Goal: Task Accomplishment & Management: Complete application form

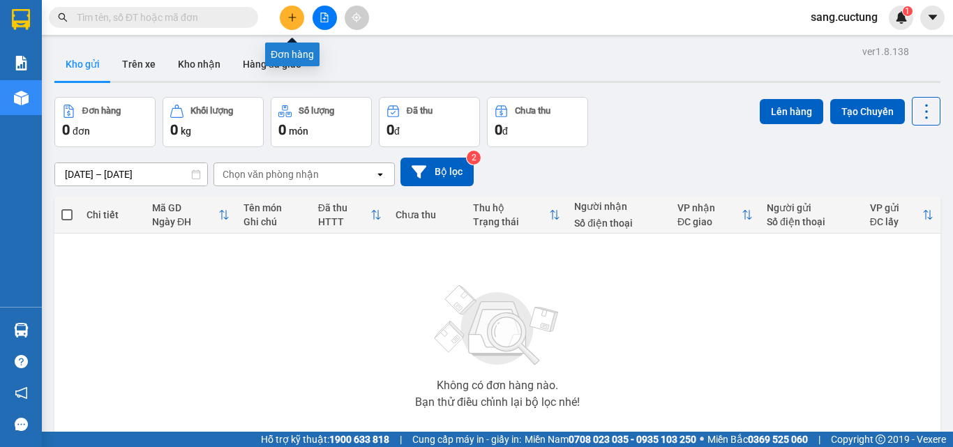
click at [291, 17] on icon "plus" at bounding box center [292, 18] width 10 height 10
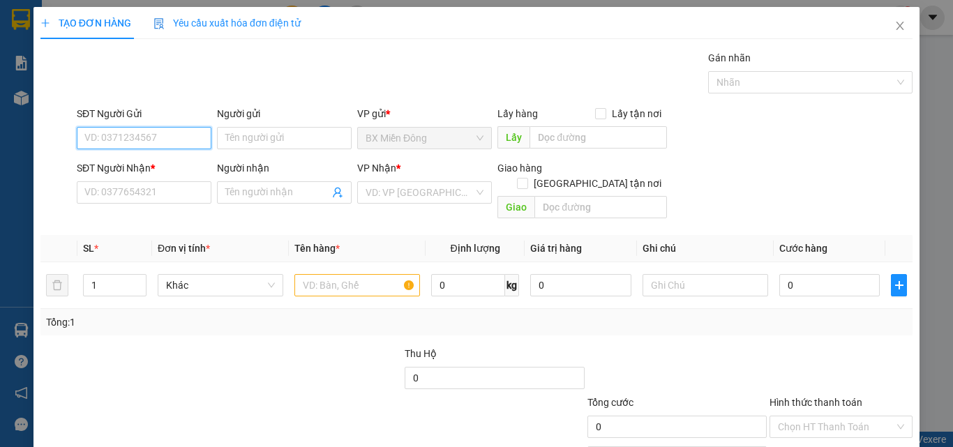
click at [172, 131] on input "SĐT Người Gửi" at bounding box center [144, 138] width 135 height 22
click at [169, 135] on input "SĐT Người Gửi" at bounding box center [144, 138] width 135 height 22
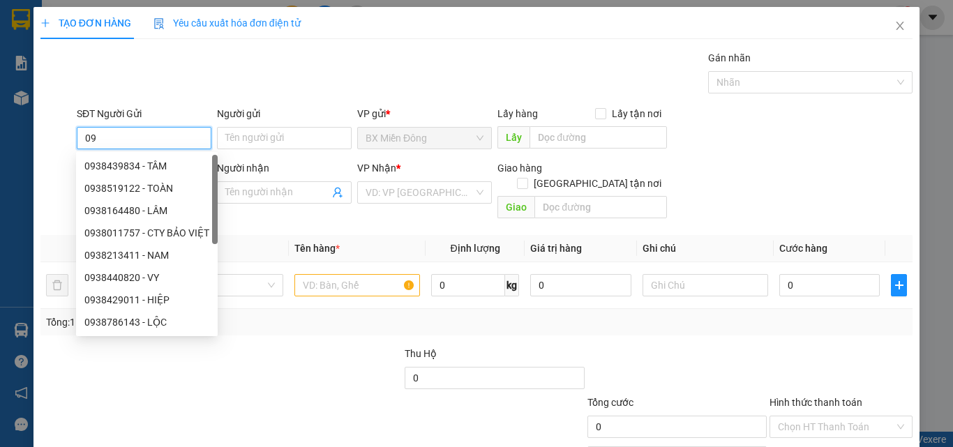
type input "0"
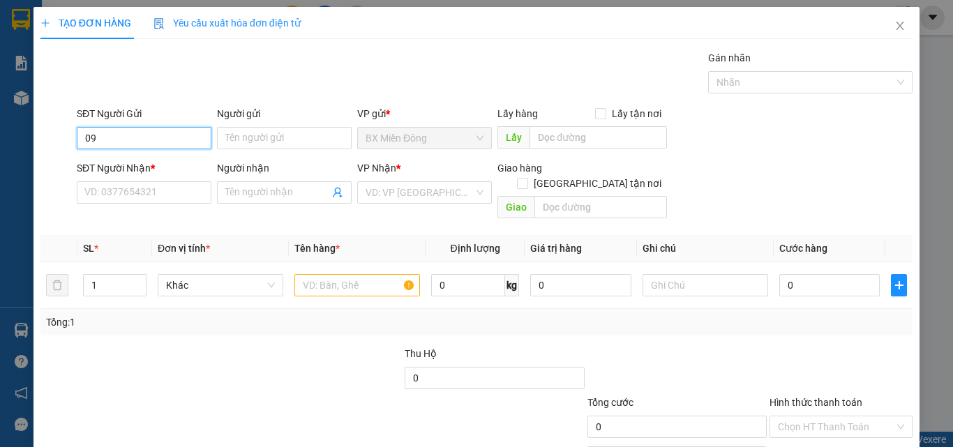
type input "0"
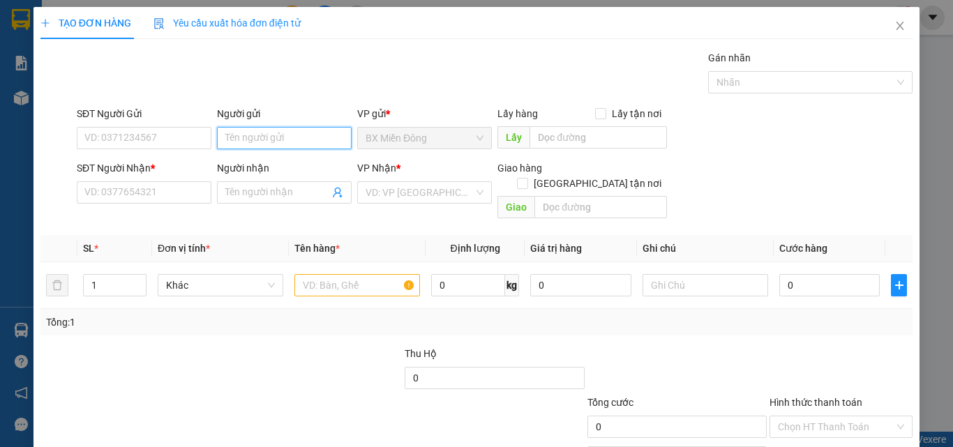
click at [244, 133] on input "Người gửi" at bounding box center [284, 138] width 135 height 22
type input "thu"
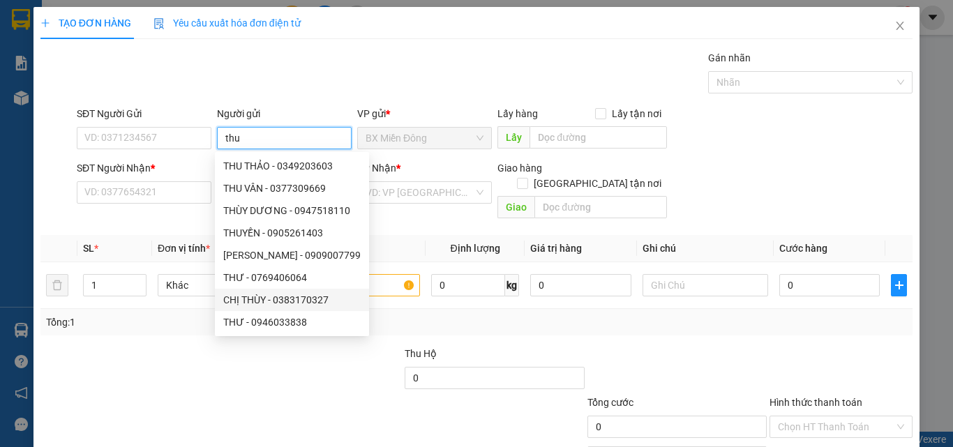
click at [287, 301] on div "CHỊ THÙY - 0383170327" at bounding box center [291, 299] width 137 height 15
type input "0383170327"
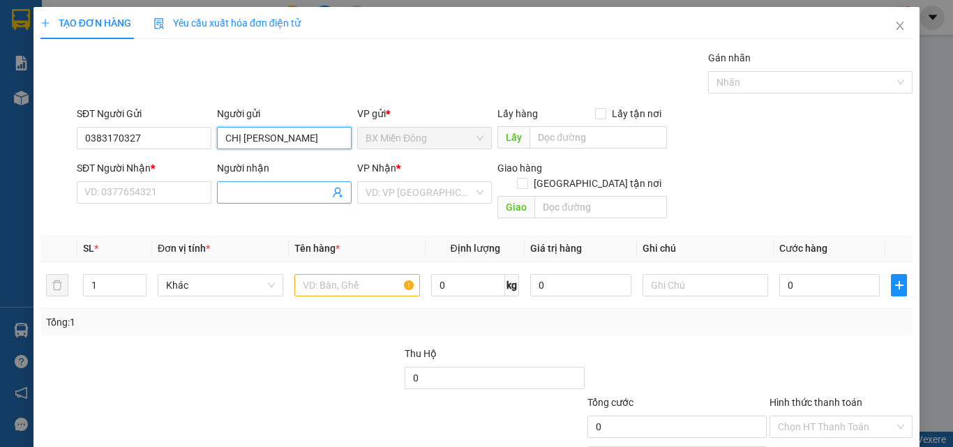
type input "CHỊ [PERSON_NAME]"
click at [264, 184] on span at bounding box center [284, 192] width 135 height 22
type input "p"
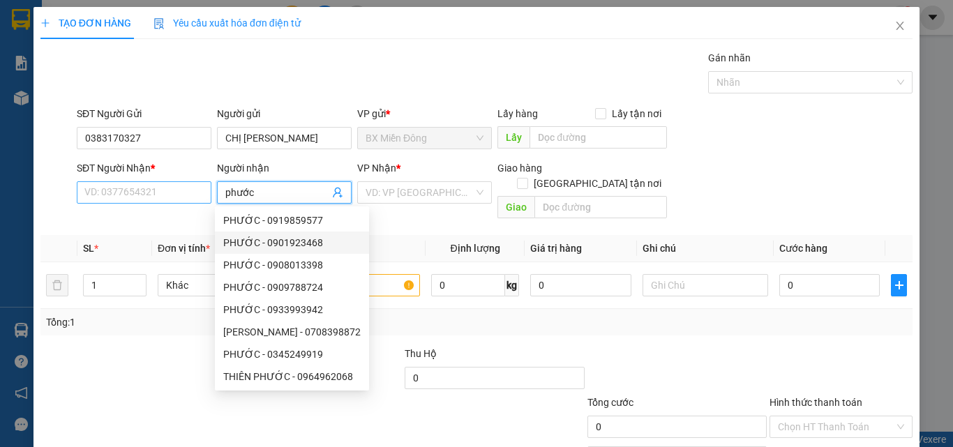
type input "phước"
click at [133, 193] on input "SĐT Người Nhận *" at bounding box center [144, 192] width 135 height 22
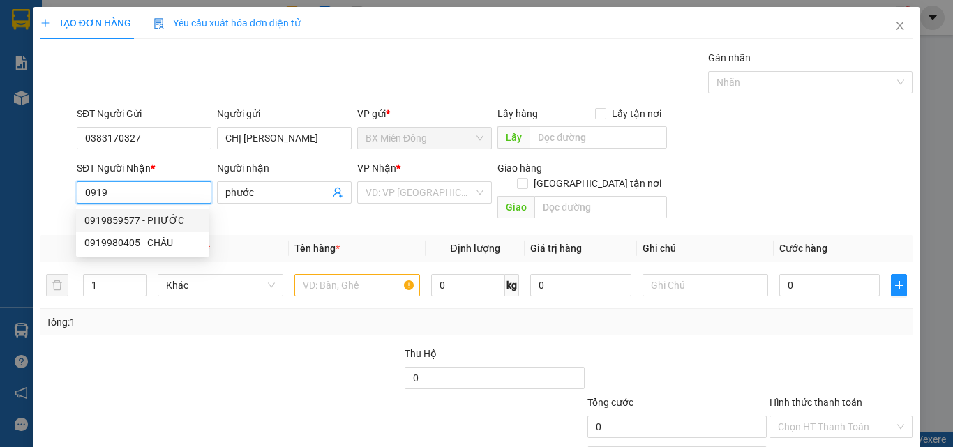
click at [150, 216] on div "0919859577 - PHƯỚC" at bounding box center [142, 220] width 117 height 15
type input "0919859577"
type input "PHƯỚC"
type input "150.000"
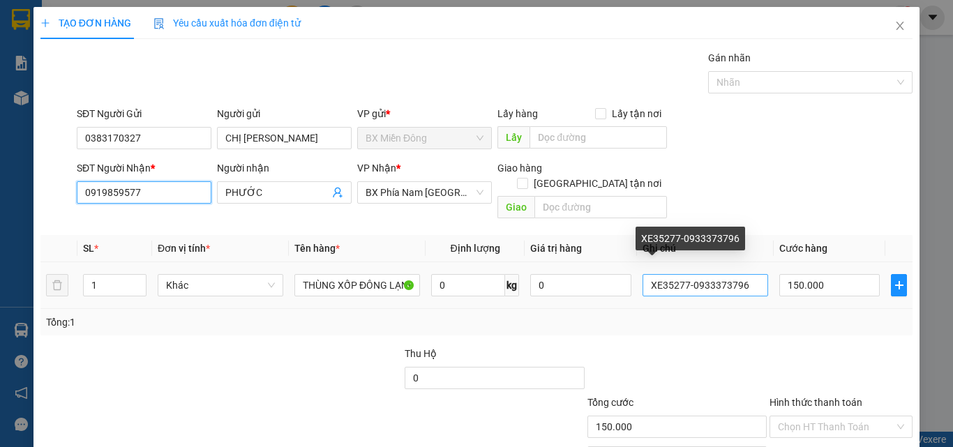
type input "0919859577"
click at [680, 274] on input "XE35277-0933373796" at bounding box center [706, 285] width 126 height 22
click at [748, 274] on input "XE28762-0933373796" at bounding box center [706, 285] width 126 height 22
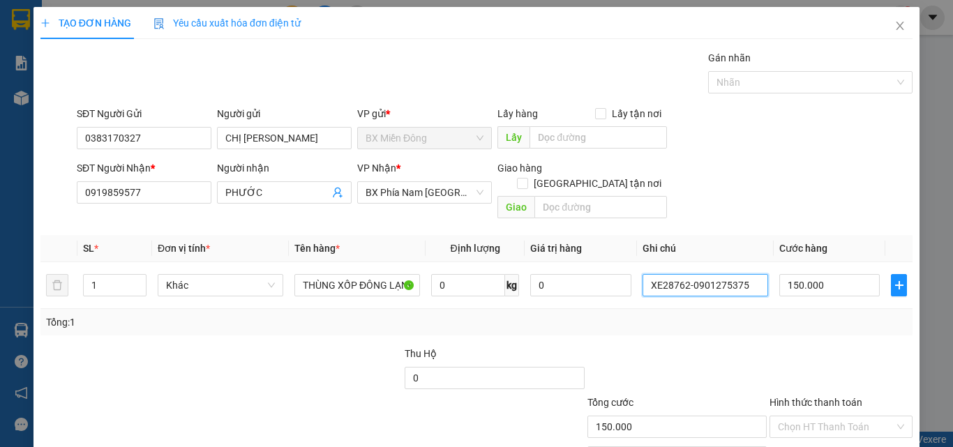
type input "XE28762-0901275375"
click at [749, 315] on div "Tổng: 1" at bounding box center [476, 322] width 861 height 15
click at [823, 274] on input "150.000" at bounding box center [829, 285] width 100 height 22
click at [768, 346] on div at bounding box center [841, 370] width 146 height 49
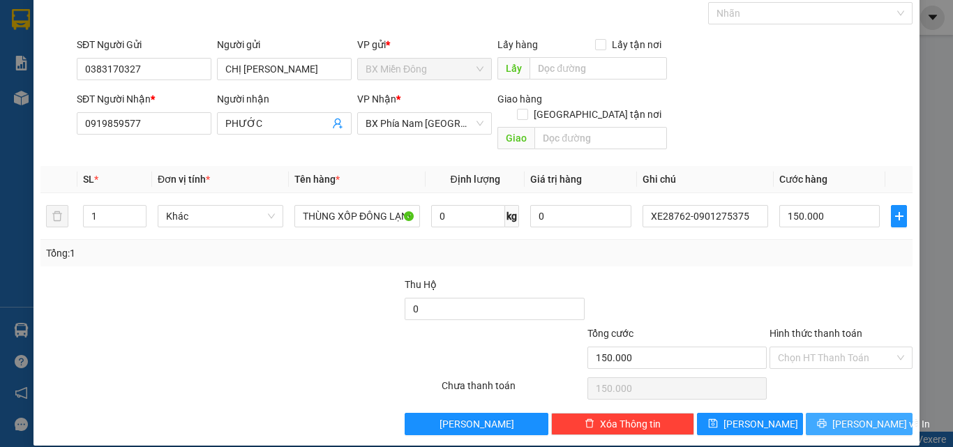
click at [808, 413] on button "[PERSON_NAME] và In" at bounding box center [859, 424] width 107 height 22
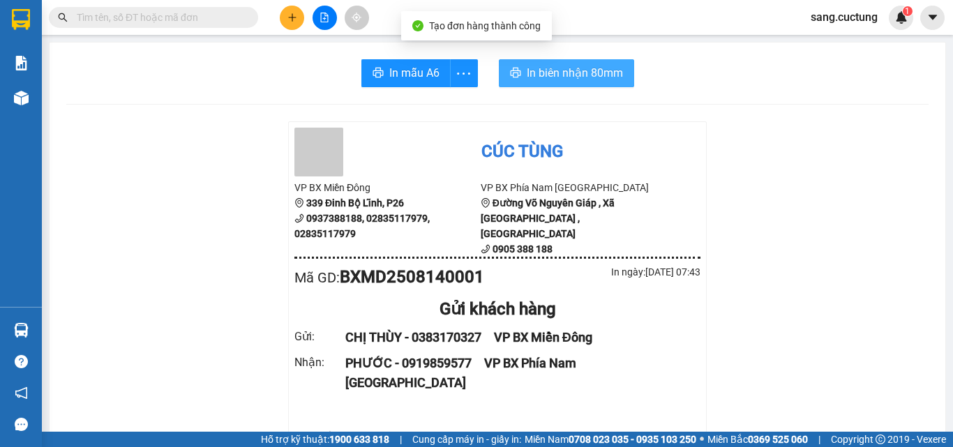
click at [581, 64] on span "In biên nhận 80mm" at bounding box center [575, 72] width 96 height 17
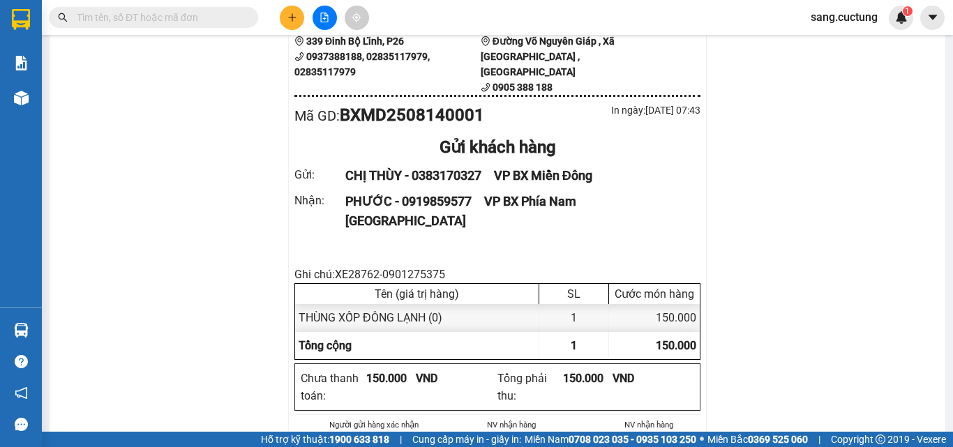
scroll to position [140, 0]
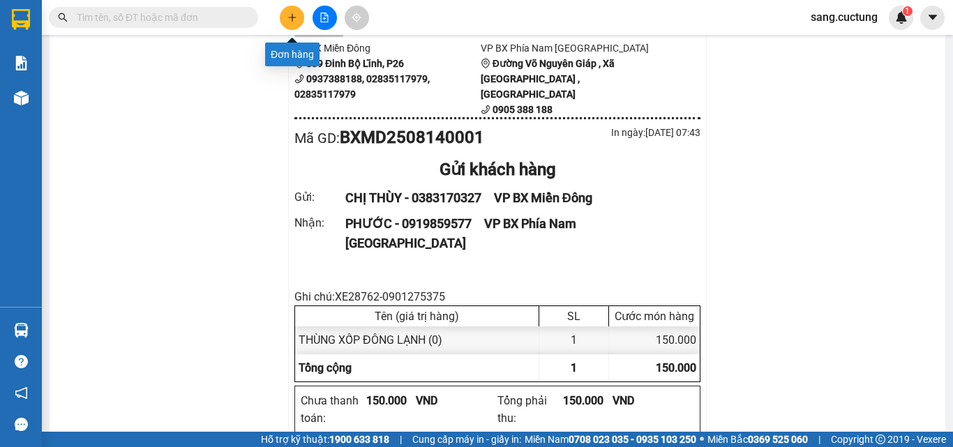
click at [294, 17] on icon "plus" at bounding box center [292, 17] width 8 height 1
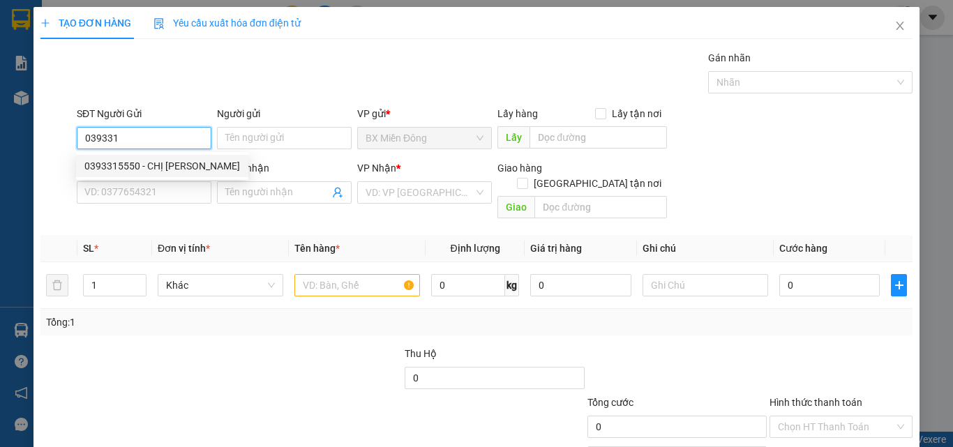
click at [190, 171] on div "0393315550 - CHỊ [PERSON_NAME]" at bounding box center [162, 165] width 156 height 15
type input "0393315550"
type input "CHỊ [PERSON_NAME]"
type input "0787877775"
type input "LONG"
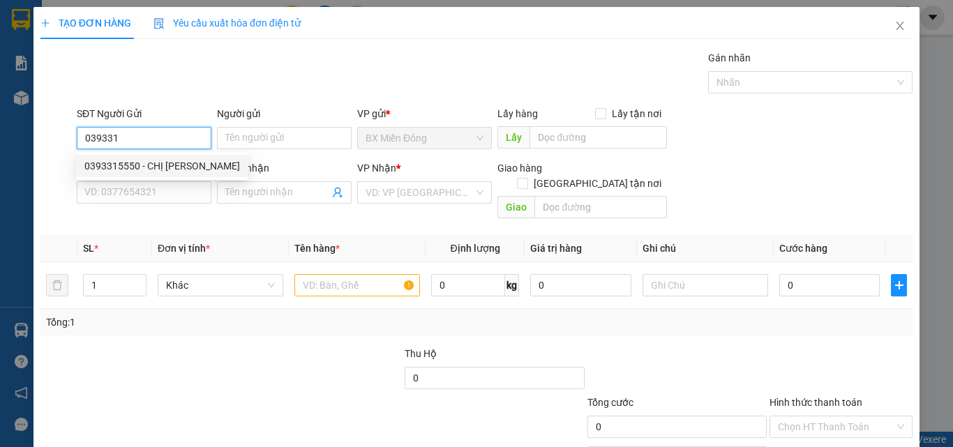
type input "VŨ MẬP CX 23 DIÊN TOÀN"
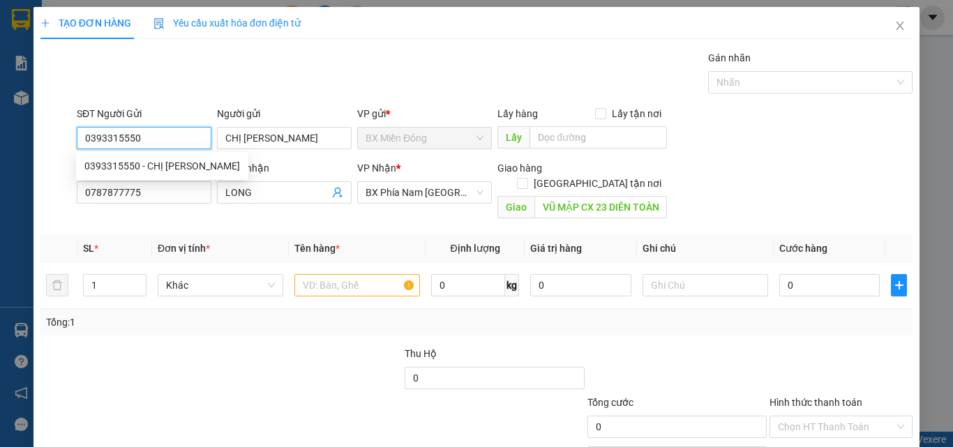
type input "100.000"
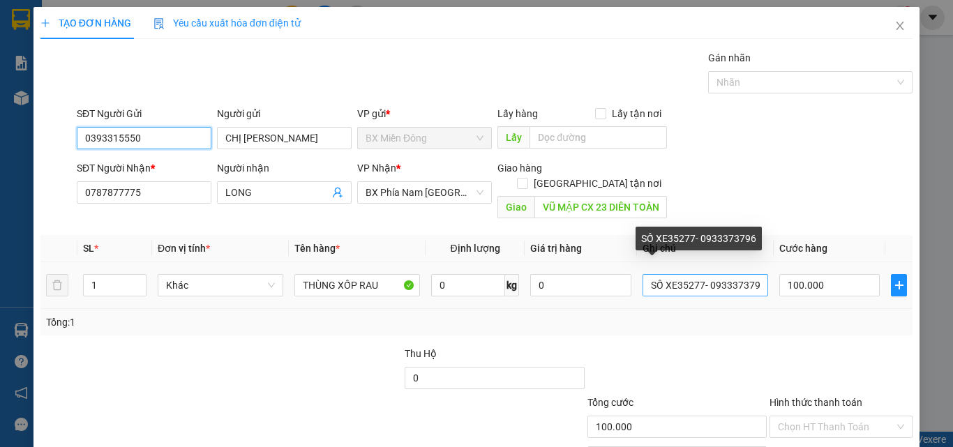
type input "0393315550"
click at [695, 274] on input "SỐ XE35277- 0933373796" at bounding box center [706, 285] width 126 height 22
click at [752, 274] on input "SỐ XE27862- 0933373796" at bounding box center [706, 285] width 126 height 22
click at [752, 274] on input "SỐ XE27862- 0933376" at bounding box center [706, 285] width 126 height 22
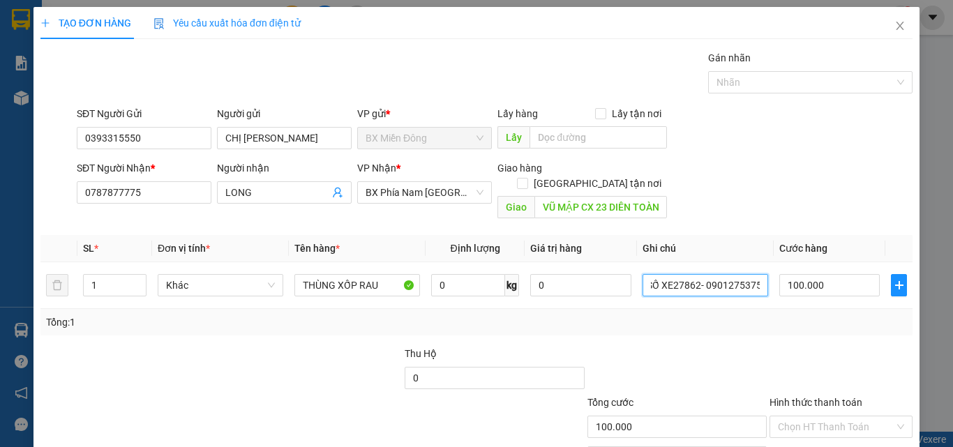
type input "SỐ XE27862- 0901275375"
click at [740, 346] on div at bounding box center [677, 370] width 182 height 49
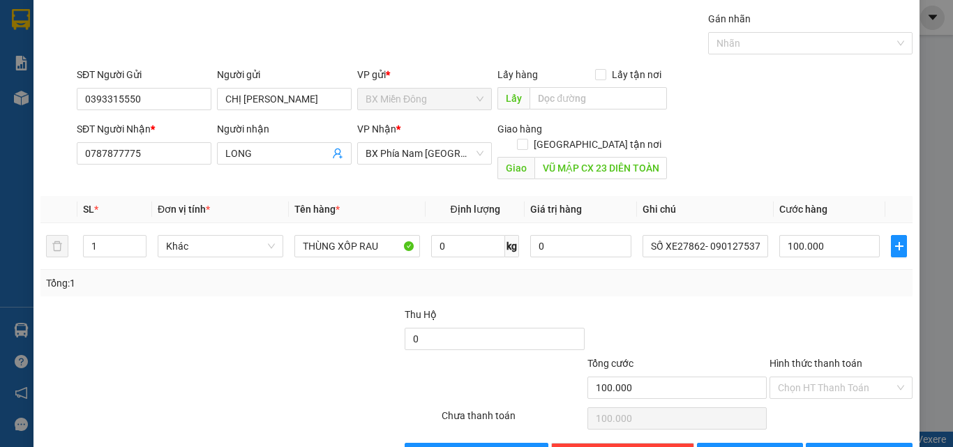
scroll to position [69, 0]
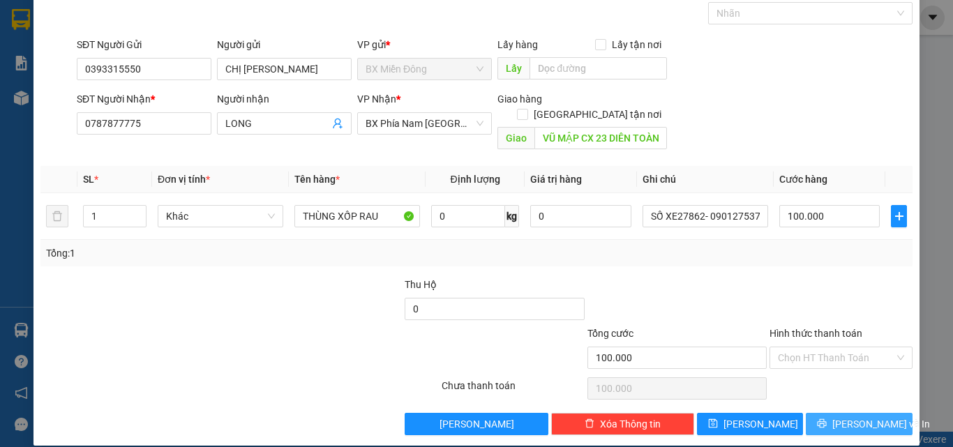
click at [820, 415] on button "[PERSON_NAME] và In" at bounding box center [859, 424] width 107 height 22
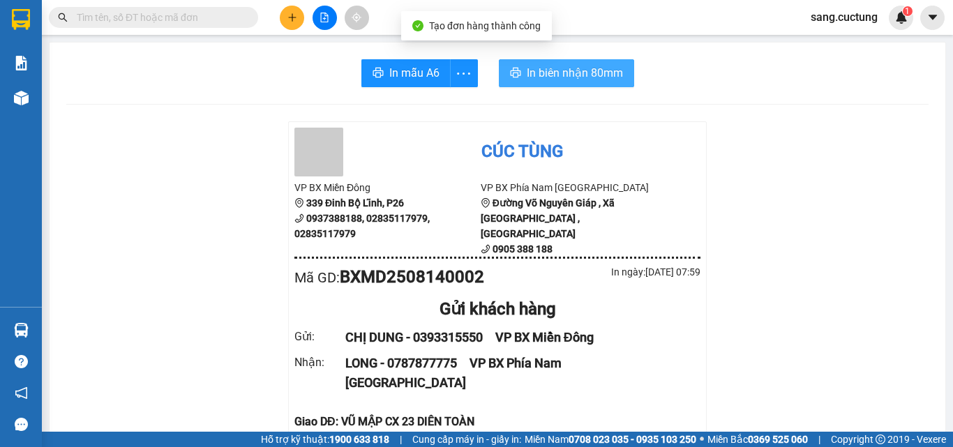
click at [613, 75] on span "In biên nhận 80mm" at bounding box center [575, 72] width 96 height 17
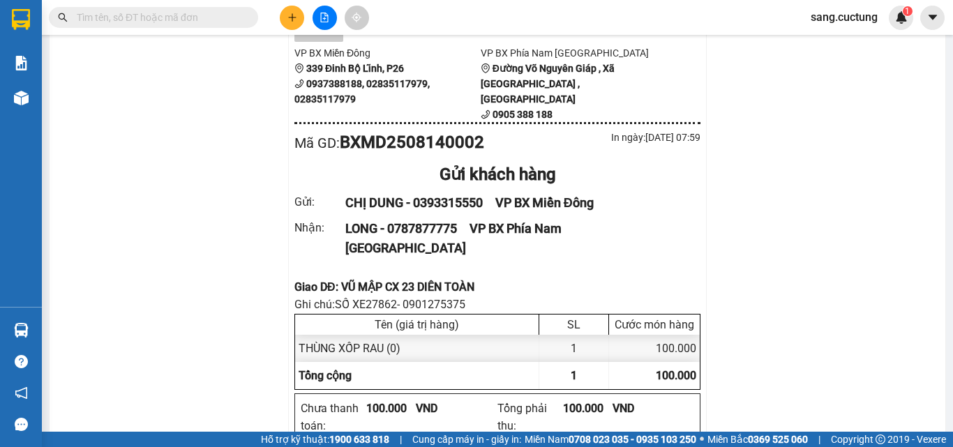
scroll to position [140, 0]
